Goal: Information Seeking & Learning: Learn about a topic

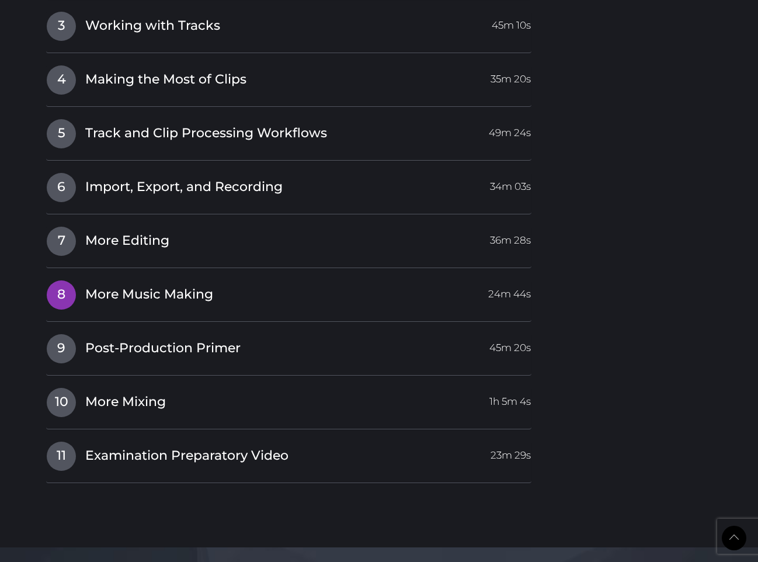
scroll to position [1666, 0]
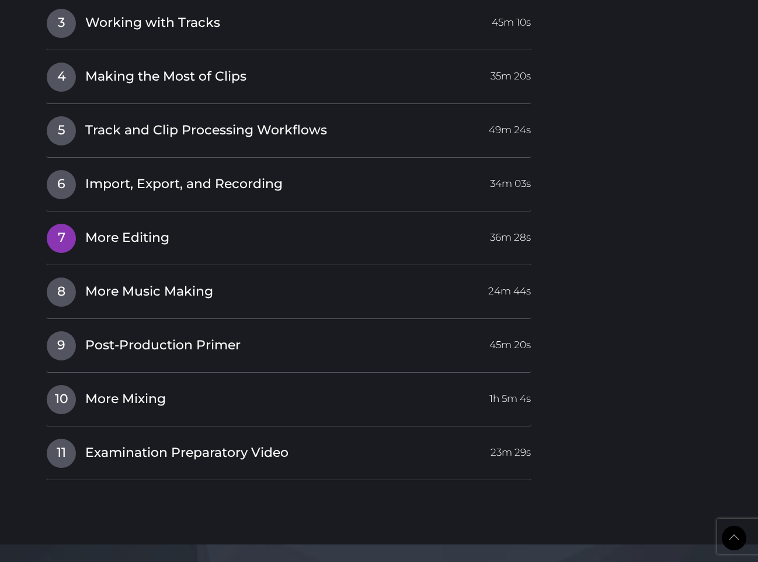
click at [123, 231] on span "More Editing" at bounding box center [127, 238] width 84 height 18
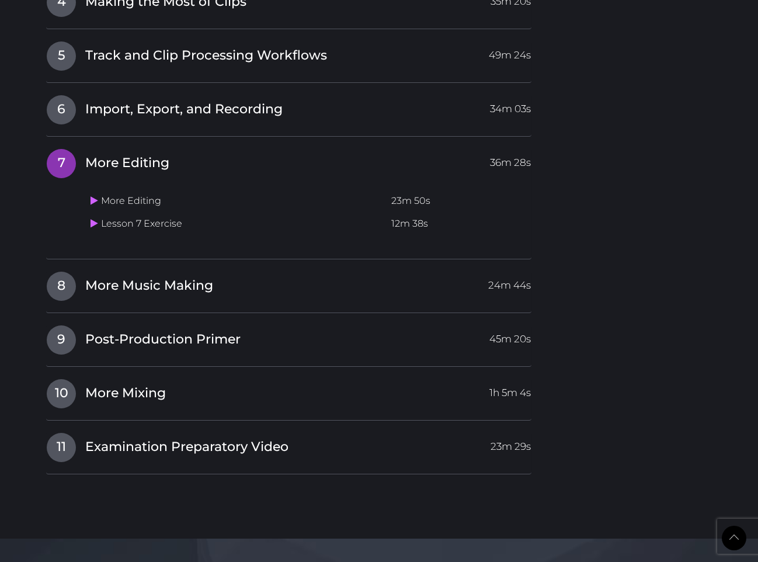
scroll to position [1488, 0]
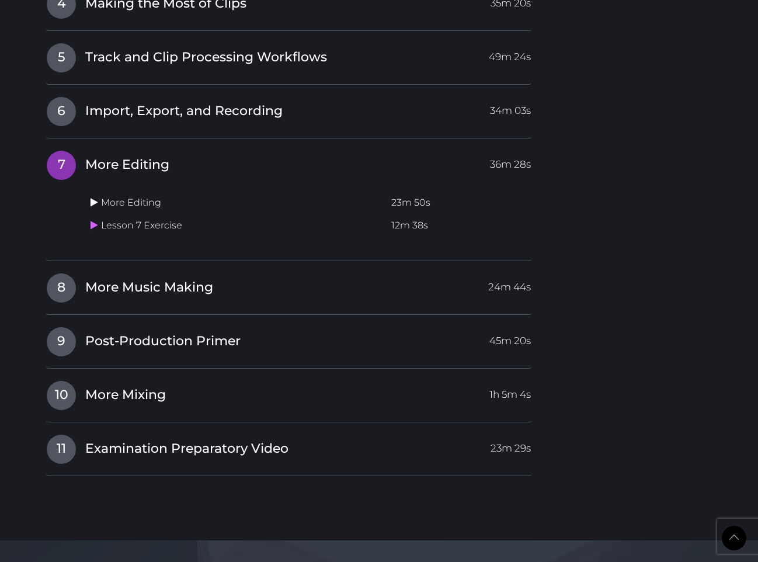
click at [96, 197] on icon at bounding box center [95, 201] width 8 height 9
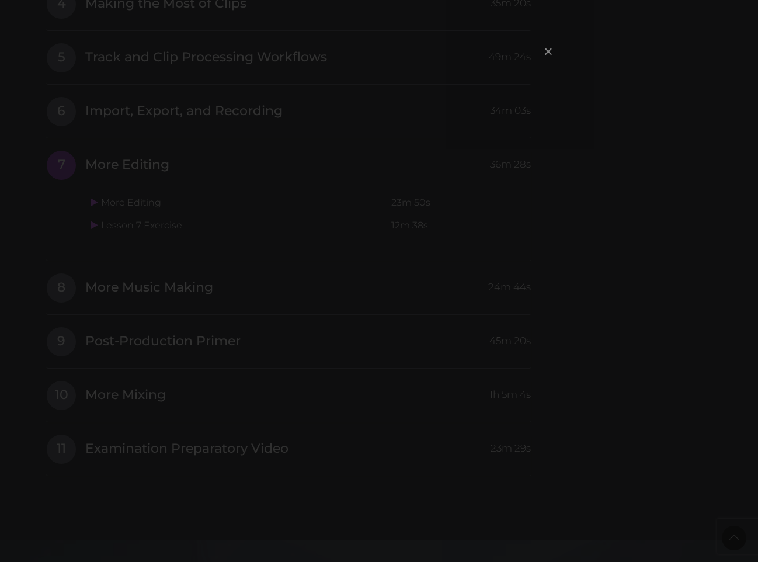
click at [545, 53] on span "×" at bounding box center [548, 51] width 12 height 25
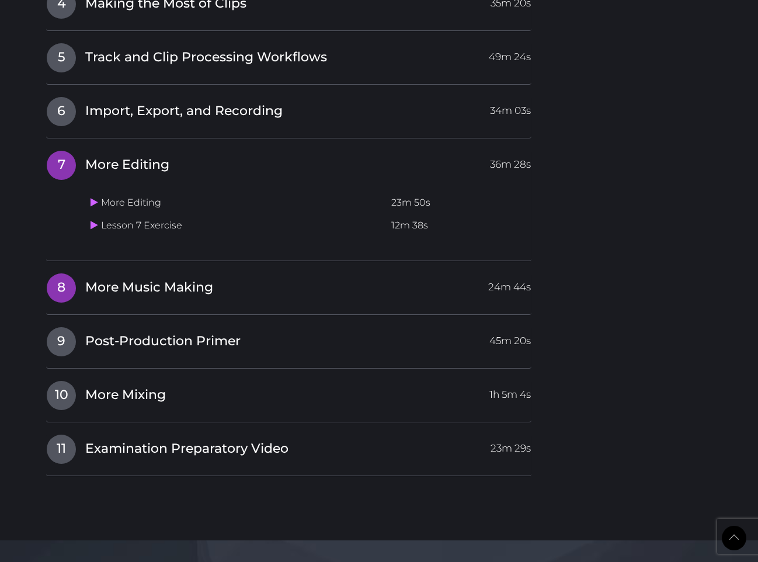
click at [63, 281] on span "8" at bounding box center [61, 287] width 29 height 29
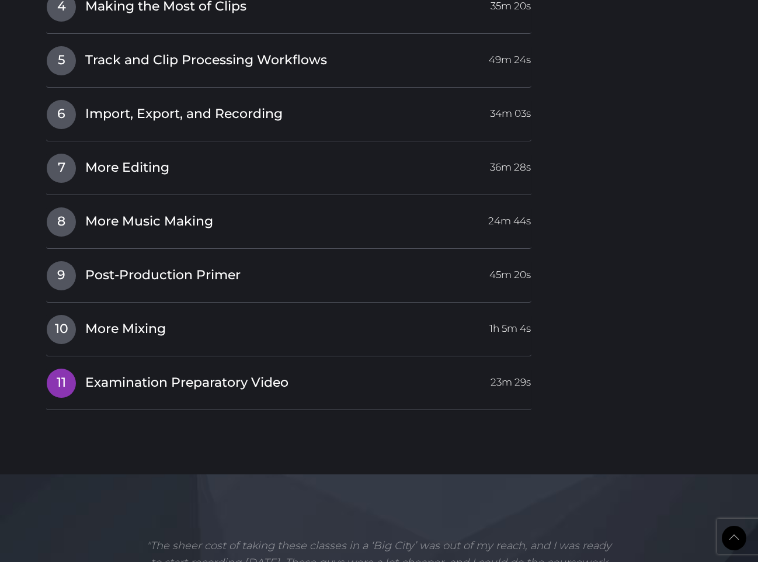
scroll to position [1766, 0]
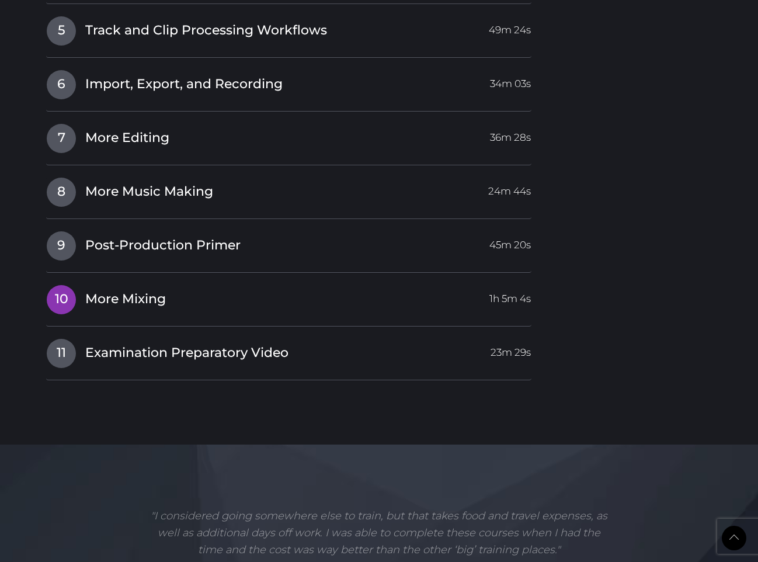
click at [61, 294] on span "10" at bounding box center [61, 299] width 29 height 29
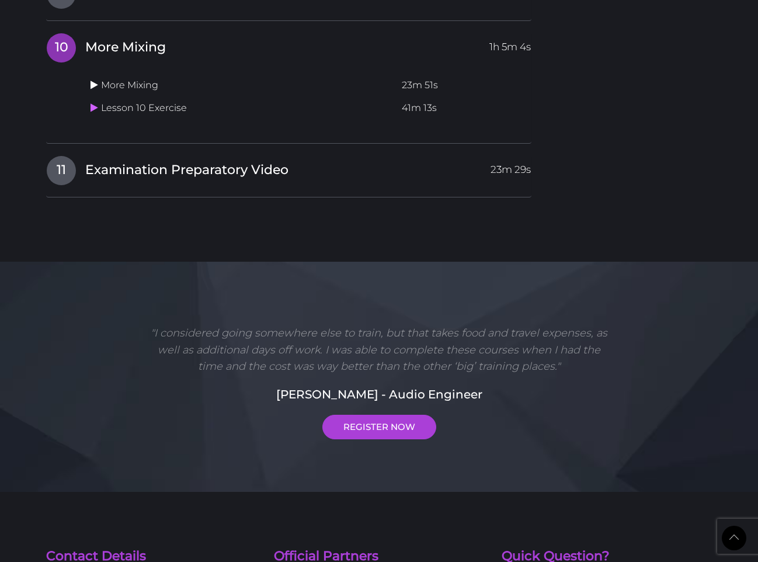
click at [91, 80] on icon at bounding box center [95, 84] width 8 height 9
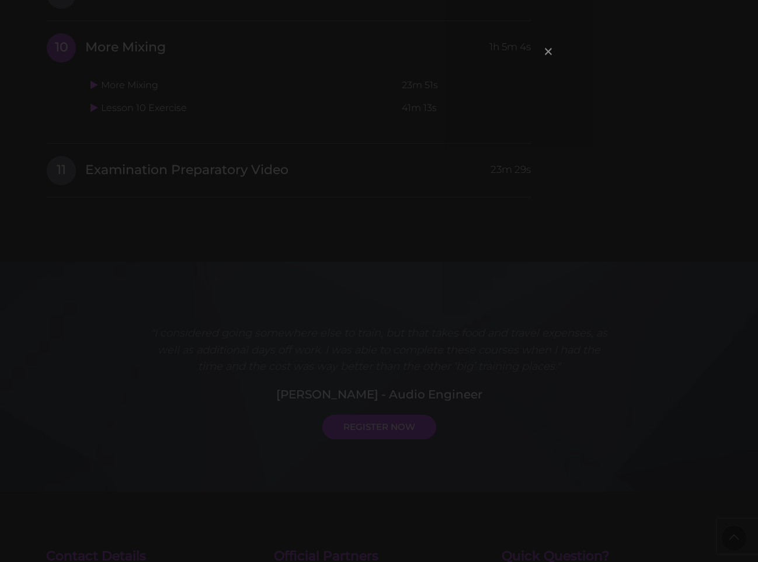
click at [546, 55] on span "×" at bounding box center [548, 51] width 12 height 25
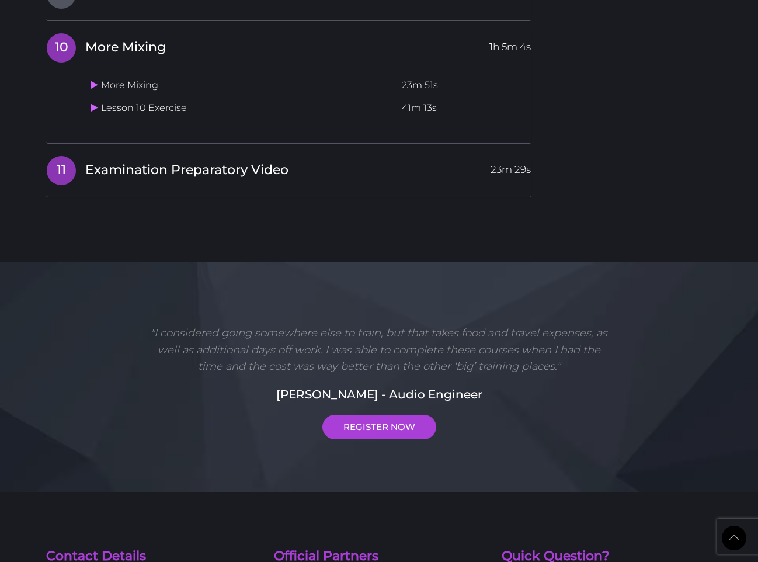
click at [147, 161] on span "Examination Preparatory Video" at bounding box center [186, 170] width 203 height 18
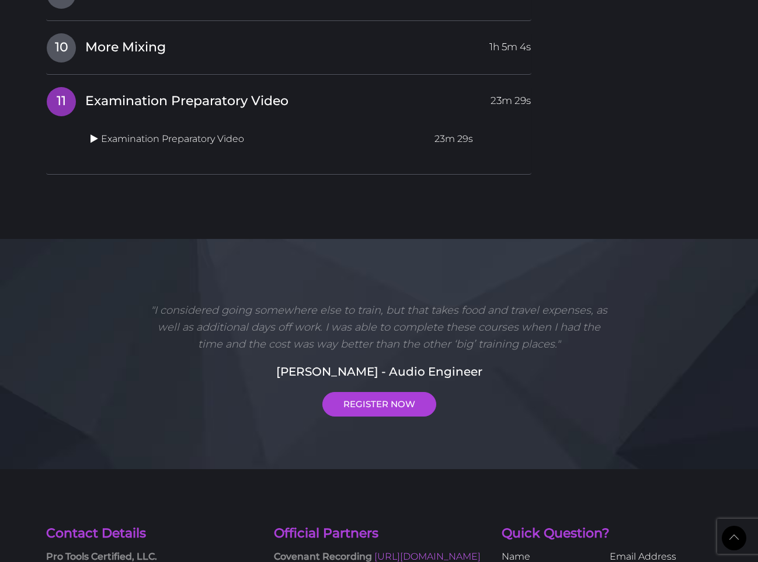
click at [92, 134] on icon at bounding box center [95, 138] width 8 height 9
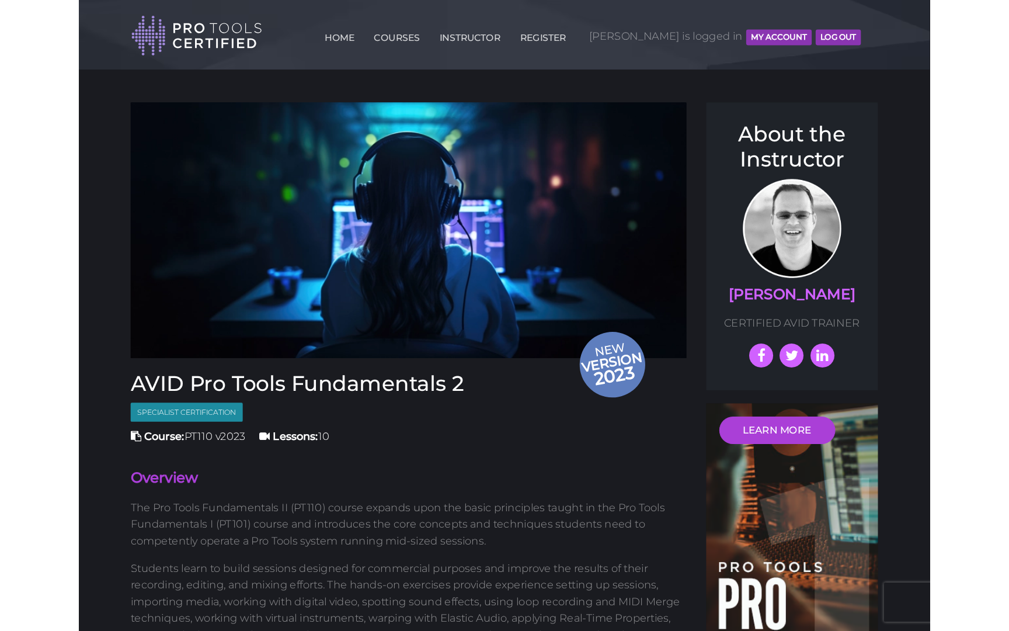
scroll to position [1766, 0]
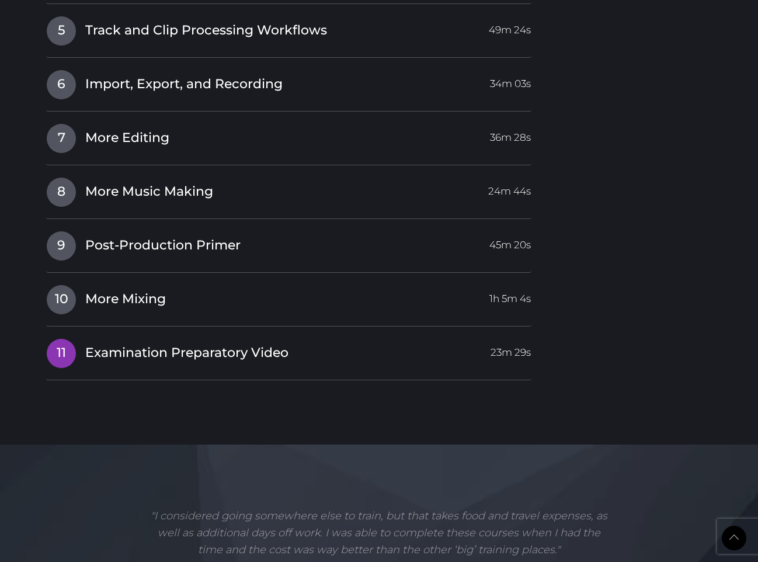
click at [118, 346] on span "Examination Preparatory Video" at bounding box center [186, 353] width 203 height 18
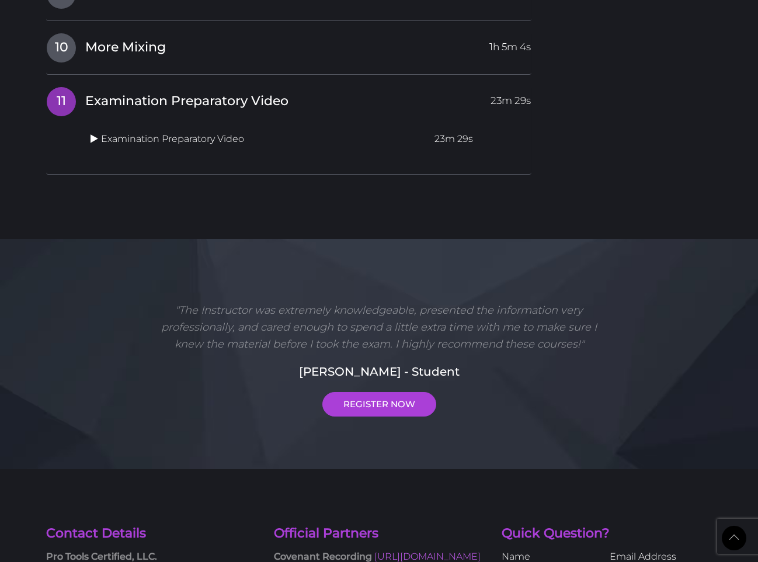
click at [93, 134] on icon at bounding box center [95, 138] width 8 height 9
